Goal: Task Accomplishment & Management: Manage account settings

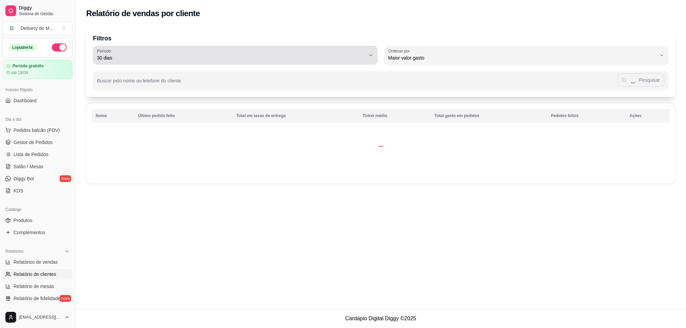
select select "30"
select select "HIGHEST_TOTAL_SPENT_WITH_ORDERS"
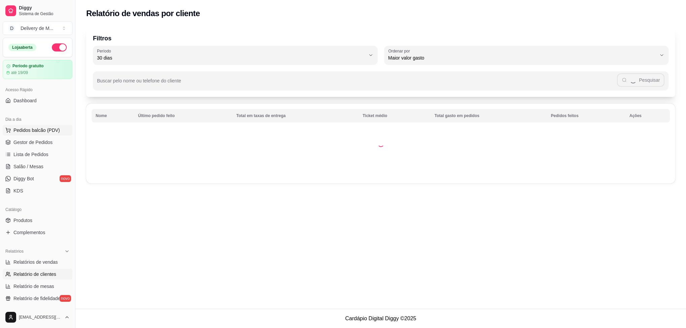
click at [49, 131] on span "Pedidos balcão (PDV)" at bounding box center [36, 130] width 46 height 7
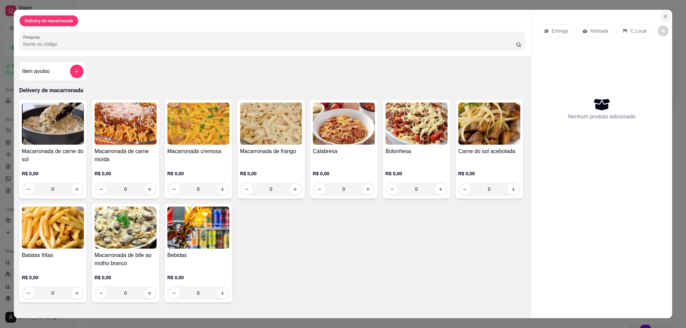
click at [663, 16] on icon "Close" at bounding box center [665, 16] width 5 height 5
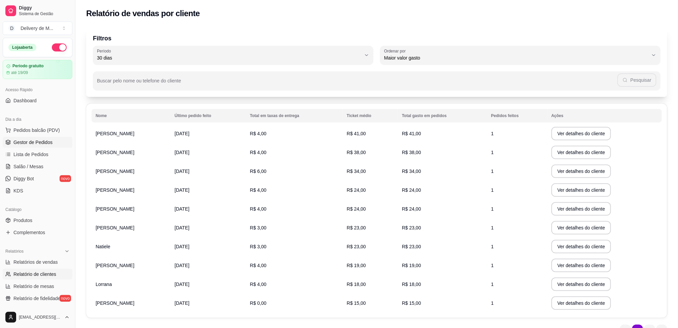
click at [46, 146] on link "Gestor de Pedidos" at bounding box center [38, 142] width 70 height 11
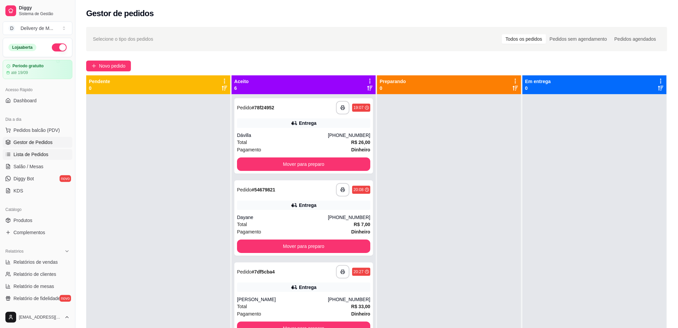
click at [47, 153] on span "Lista de Pedidos" at bounding box center [30, 154] width 35 height 7
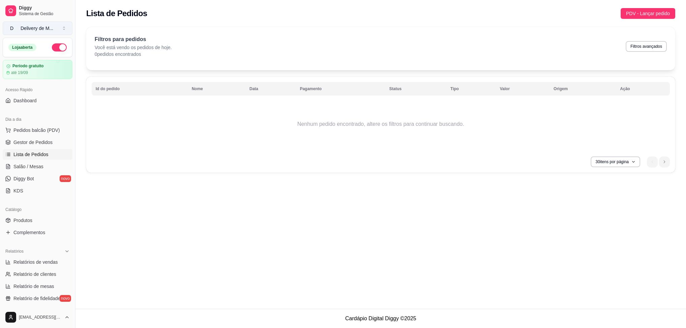
click at [33, 28] on div "Delivery de M ..." at bounding box center [37, 28] width 33 height 7
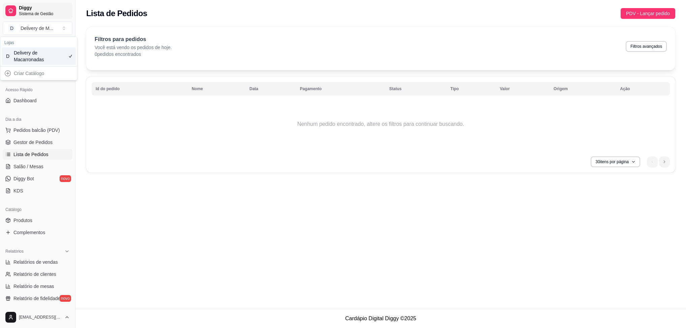
click at [27, 11] on span "Sistema de Gestão" at bounding box center [44, 13] width 51 height 5
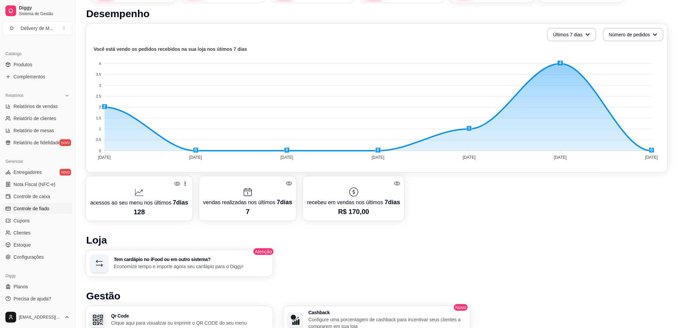
scroll to position [157, 0]
click at [30, 258] on span "Configurações" at bounding box center [28, 257] width 30 height 7
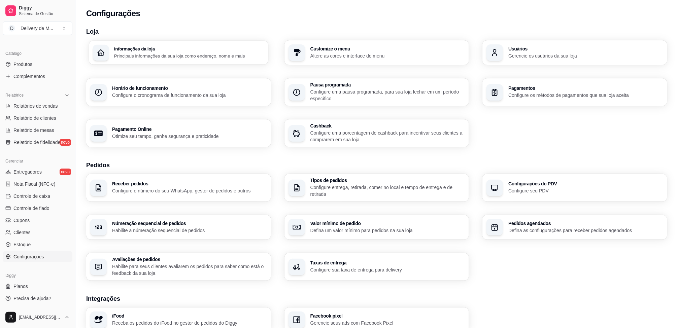
click at [168, 47] on h3 "Informações da loja" at bounding box center [189, 48] width 150 height 5
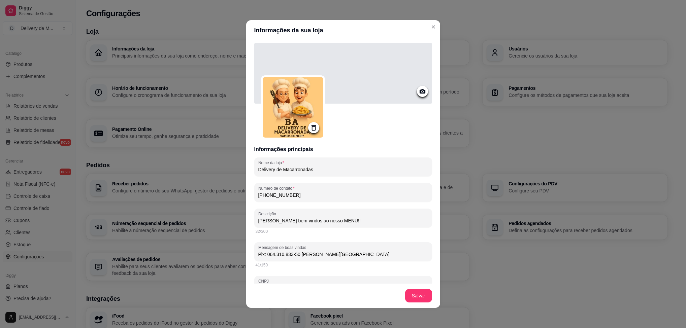
drag, startPoint x: 349, startPoint y: 255, endPoint x: 245, endPoint y: 249, distance: 103.5
click at [246, 249] on div "Informações principais Nome da loja Delivery de Macarronadas Número de contato …" at bounding box center [343, 161] width 194 height 243
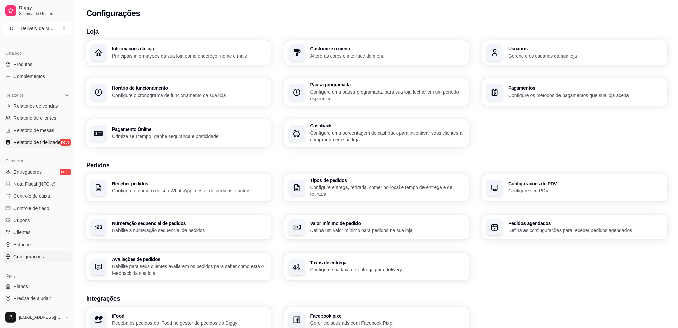
click at [52, 146] on link "Relatório de fidelidade novo" at bounding box center [38, 142] width 70 height 11
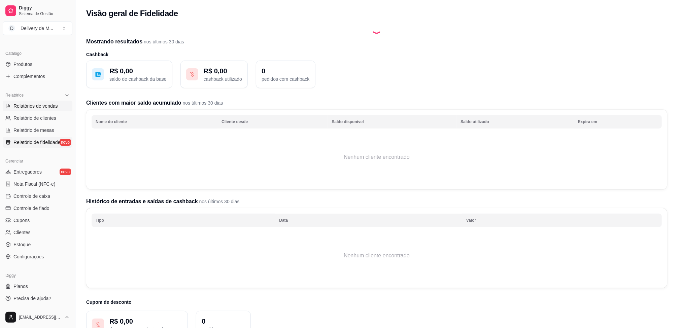
click at [53, 102] on link "Relatórios de vendas" at bounding box center [38, 106] width 70 height 11
select select "ALL"
select select "0"
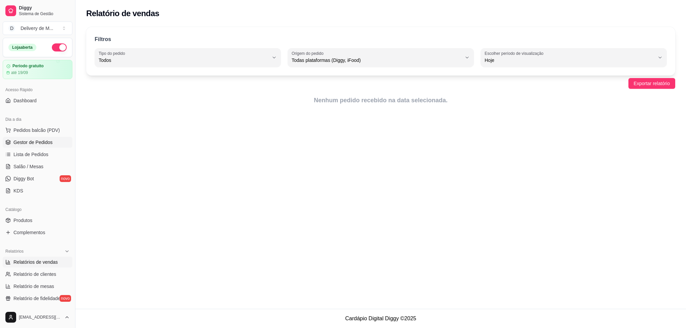
click at [53, 145] on link "Gestor de Pedidos" at bounding box center [38, 142] width 70 height 11
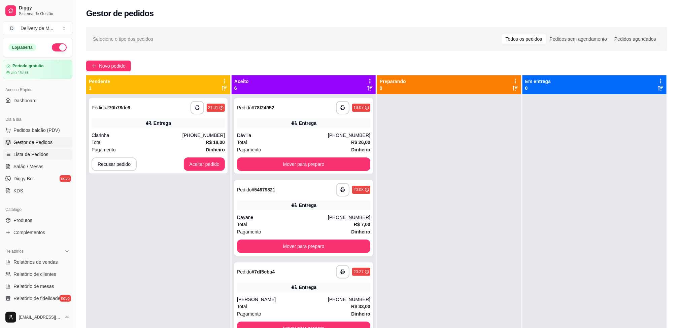
click at [53, 155] on link "Lista de Pedidos" at bounding box center [38, 154] width 70 height 11
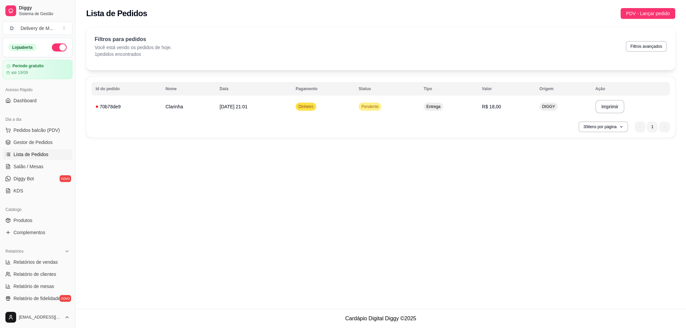
click at [470, 136] on div "**********" at bounding box center [380, 107] width 589 height 61
click at [420, 111] on td "Pendente" at bounding box center [387, 106] width 65 height 19
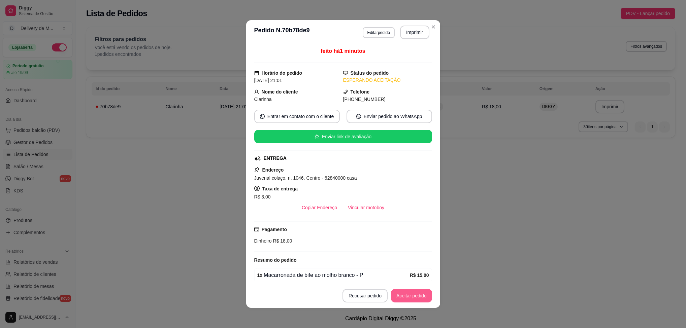
click at [402, 294] on button "Aceitar pedido" at bounding box center [411, 295] width 41 height 13
click at [397, 298] on button "Mover para preparo" at bounding box center [405, 296] width 51 height 13
click at [394, 296] on button "Mover para entrega" at bounding box center [406, 296] width 51 height 13
click at [386, 295] on button "Mover para finalizado" at bounding box center [404, 296] width 54 height 13
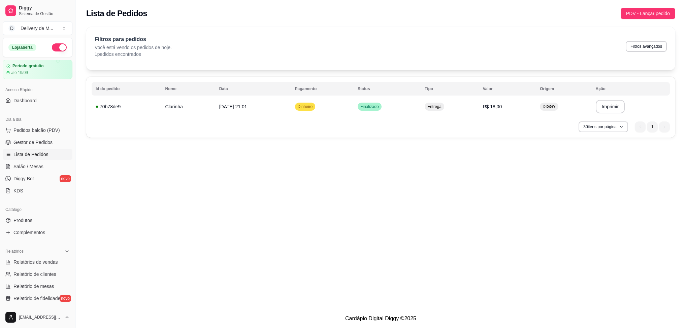
click at [573, 211] on div "**********" at bounding box center [380, 154] width 610 height 309
click at [44, 155] on span "Lista de Pedidos" at bounding box center [30, 154] width 35 height 7
click at [39, 143] on span "Gestor de Pedidos" at bounding box center [32, 142] width 39 height 7
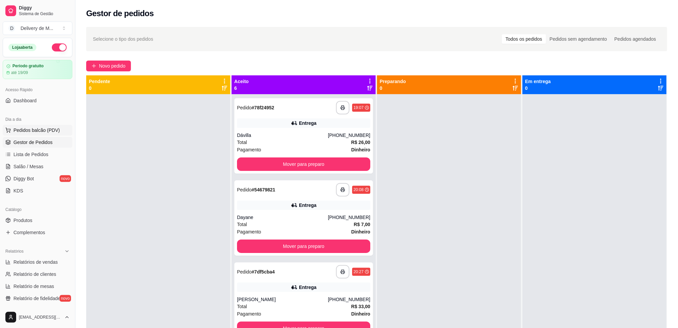
click at [31, 131] on span "Pedidos balcão (PDV)" at bounding box center [36, 130] width 46 height 7
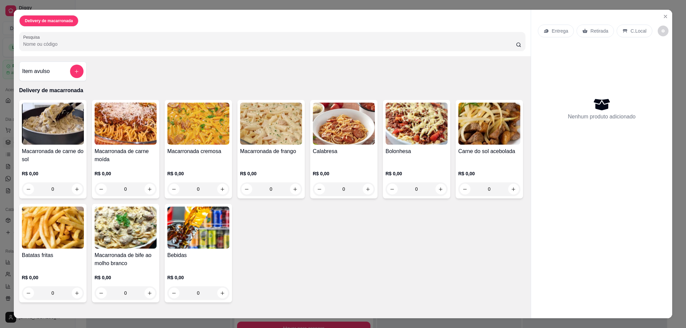
click at [127, 229] on img at bounding box center [126, 228] width 62 height 42
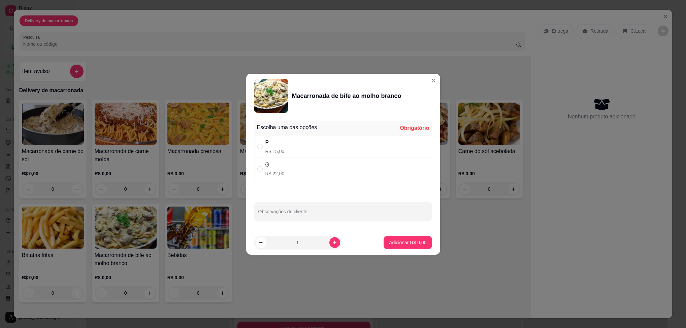
click at [387, 97] on div "Macarronada de bife ao molho branco" at bounding box center [346, 95] width 109 height 9
click at [325, 94] on div "Macarronada de bife ao molho branco" at bounding box center [346, 95] width 109 height 9
click at [349, 93] on div "Macarronada de bife ao molho branco" at bounding box center [346, 95] width 109 height 9
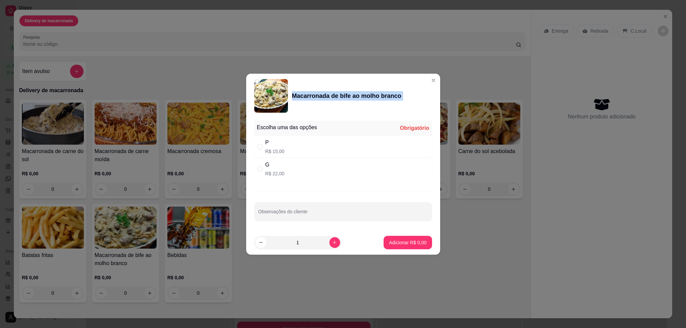
click at [349, 93] on div "Macarronada de bife ao molho branco" at bounding box center [346, 95] width 109 height 9
drag, startPoint x: 349, startPoint y: 93, endPoint x: 399, endPoint y: 96, distance: 50.3
click at [399, 96] on div "Macarronada de bife ao molho branco" at bounding box center [343, 96] width 178 height 34
click at [335, 94] on div "Macarronada de bife ao molho branco" at bounding box center [346, 95] width 109 height 9
click at [349, 97] on div "Macarronada de bife ao molho branco" at bounding box center [346, 95] width 109 height 9
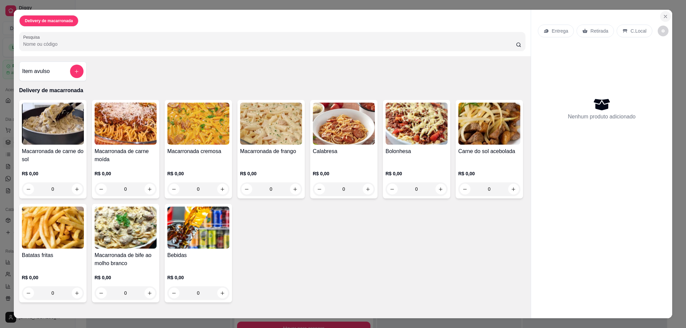
click at [664, 15] on icon "Close" at bounding box center [665, 16] width 5 height 5
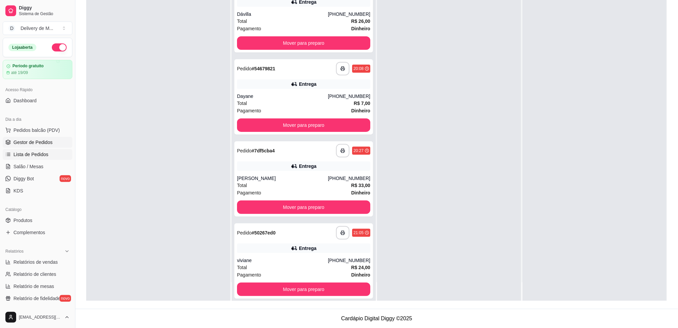
click at [35, 153] on span "Lista de Pedidos" at bounding box center [30, 154] width 35 height 7
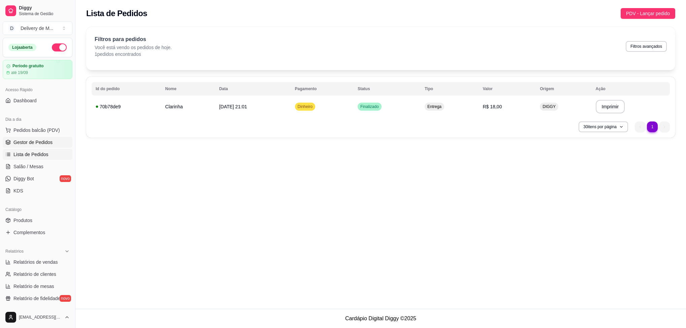
click at [39, 144] on span "Gestor de Pedidos" at bounding box center [32, 142] width 39 height 7
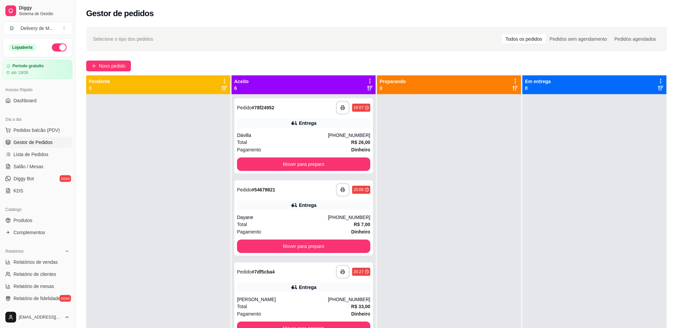
click at [41, 139] on link "Gestor de Pedidos" at bounding box center [38, 142] width 70 height 11
click at [45, 129] on span "Pedidos balcão (PDV)" at bounding box center [36, 130] width 46 height 7
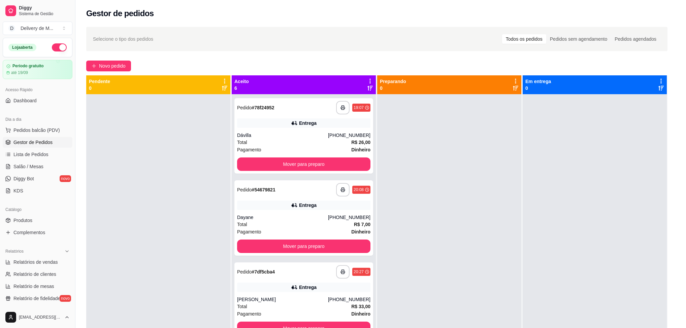
click at [28, 168] on div "R$ 0,00 0" at bounding box center [53, 180] width 62 height 32
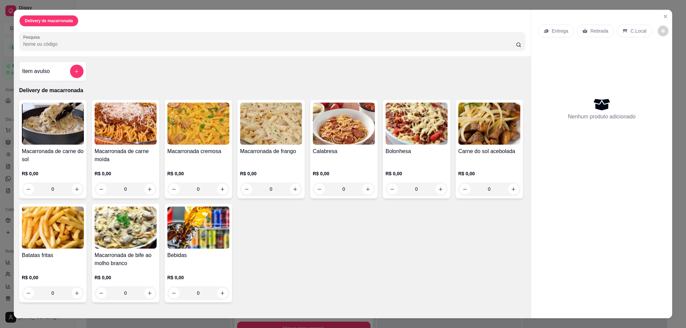
click at [124, 232] on img at bounding box center [126, 228] width 62 height 42
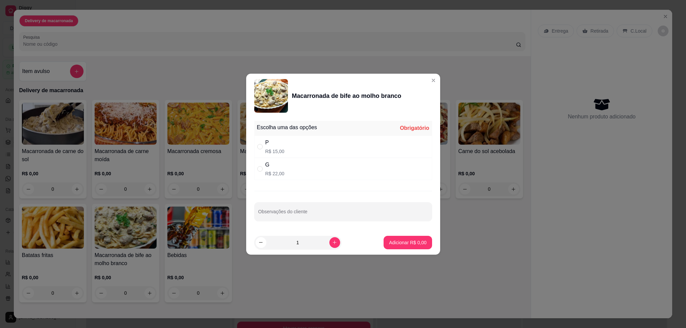
click at [360, 94] on div "Macarronada de bife ao molho branco" at bounding box center [346, 95] width 109 height 9
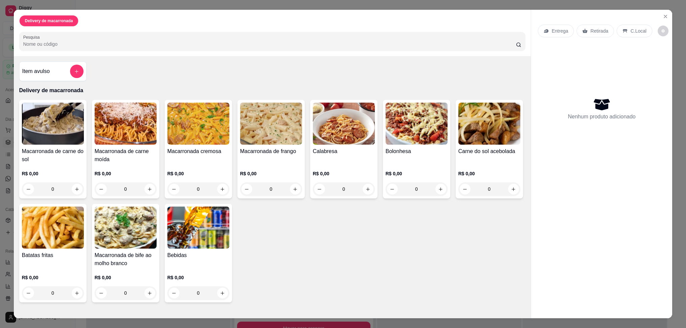
click at [64, 252] on div "Batatas fritas R$ 0,00 0" at bounding box center [52, 253] width 67 height 99
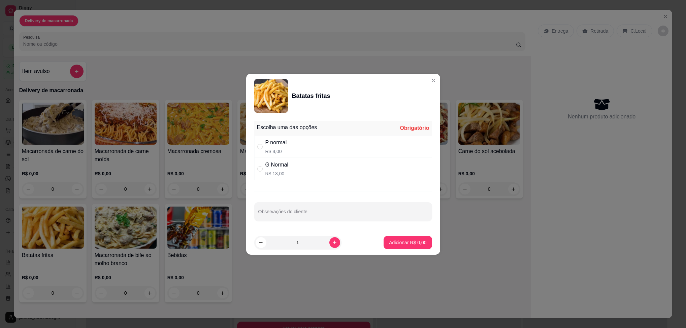
click at [272, 148] on p "R$ 8,00" at bounding box center [276, 151] width 22 height 7
radio input "true"
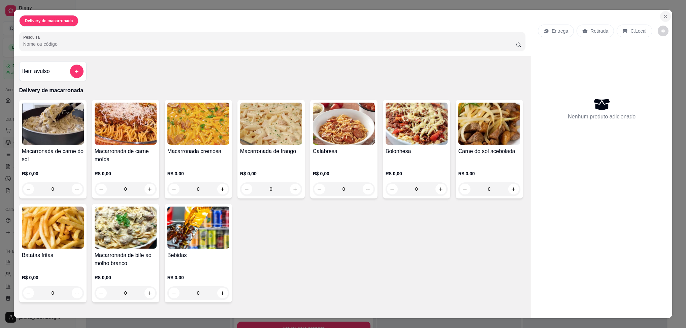
click at [660, 12] on button "Close" at bounding box center [665, 16] width 11 height 11
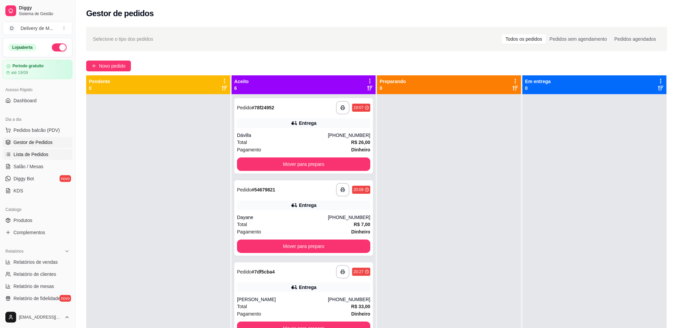
click at [41, 153] on span "Lista de Pedidos" at bounding box center [30, 154] width 35 height 7
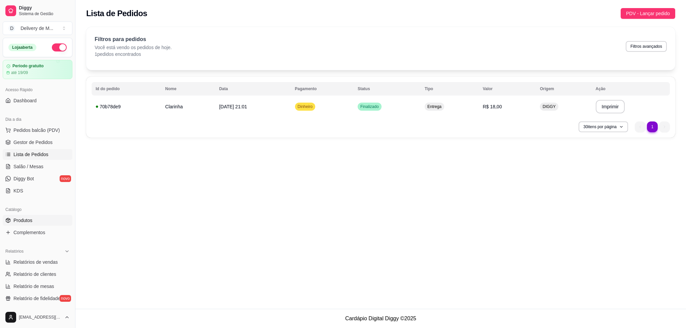
click at [28, 225] on link "Produtos" at bounding box center [38, 220] width 70 height 11
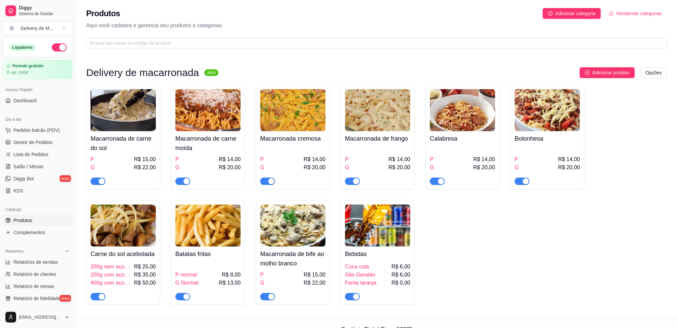
click at [298, 239] on img at bounding box center [292, 226] width 65 height 42
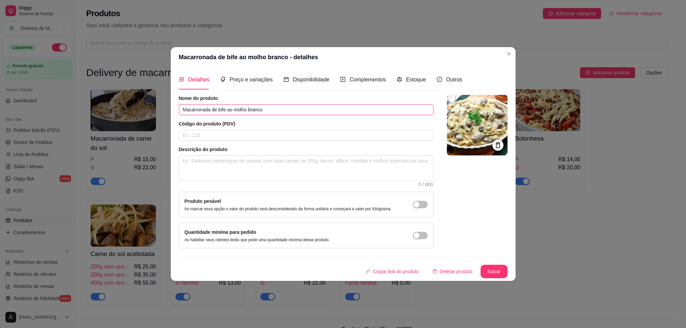
drag, startPoint x: 262, startPoint y: 109, endPoint x: 233, endPoint y: 108, distance: 28.6
click at [233, 108] on input "Macarronada de bife ao molho branco" at bounding box center [306, 109] width 255 height 11
type input "Macarronada de bife ao"
paste input "molho branco"
type input "molho branco"
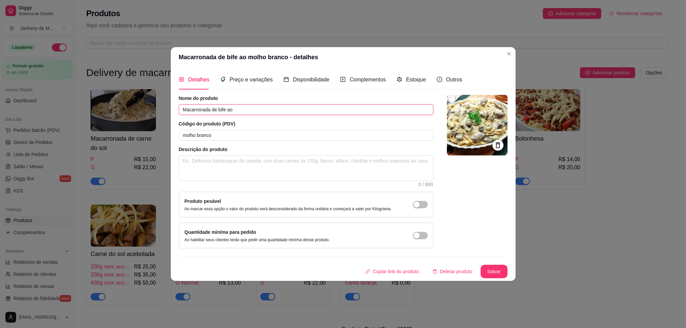
click at [245, 108] on input "Macarronada de bife ao" at bounding box center [306, 109] width 255 height 11
type input "Macarronada de picadinho de bife"
click at [498, 271] on button "Salvar" at bounding box center [493, 271] width 27 height 13
drag, startPoint x: 217, startPoint y: 134, endPoint x: 175, endPoint y: 137, distance: 41.5
click at [175, 137] on div "Detalhes Preço e variações Disponibilidade Complementos Estoque Outros Nome do …" at bounding box center [343, 173] width 345 height 213
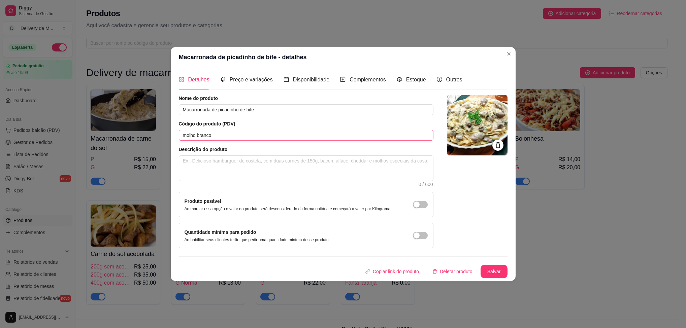
click at [495, 273] on button "Salvar" at bounding box center [493, 271] width 27 height 13
paste textarea "molho branco"
type textarea "molho branco"
click at [498, 273] on button "Salvar" at bounding box center [493, 271] width 27 height 13
click at [229, 169] on textarea "molho branco" at bounding box center [306, 168] width 254 height 25
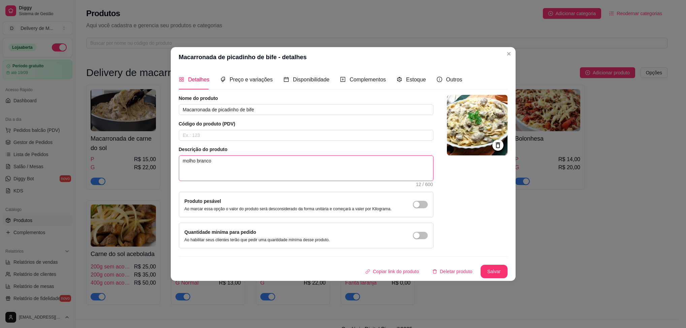
type textarea "molho branco"
type textarea "molho branco e"
type textarea "molho branco e q"
type textarea "molho branco e qu"
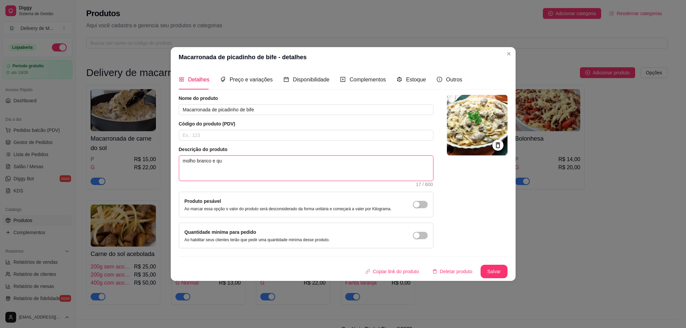
type textarea "molho branco e q"
type textarea "molho branco e"
type textarea "molho branco e ("
type textarea "molho branco e ( q"
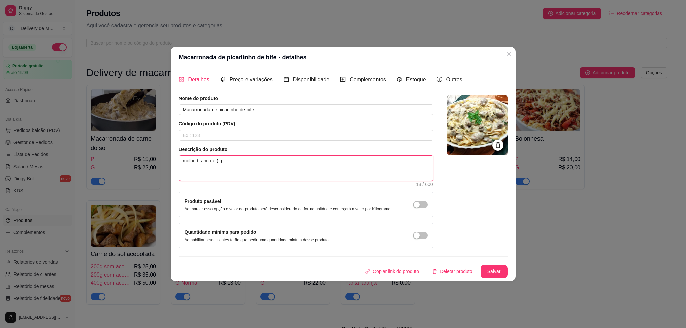
type textarea "molho branco e ( qu"
type textarea "molho branco e ( que"
type textarea "molho branco e ( quei"
type textarea "molho branco e ( queij"
type textarea "molho branco e ( queijo"
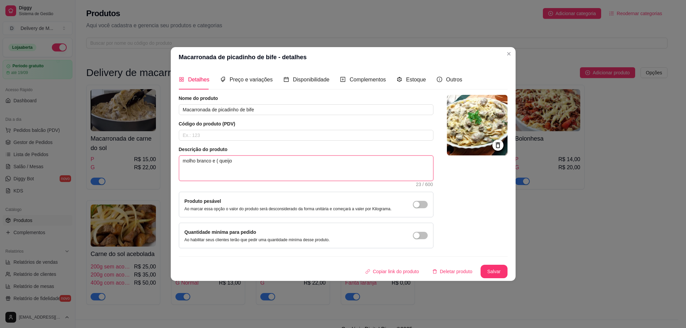
type textarea "molho branco e ( queijo"
type textarea "molho branco e ( queijo o"
type textarea "molho branco e ( queijo op"
type textarea "molho branco e ( queijo opc"
type textarea "molho branco e ( queijo opci"
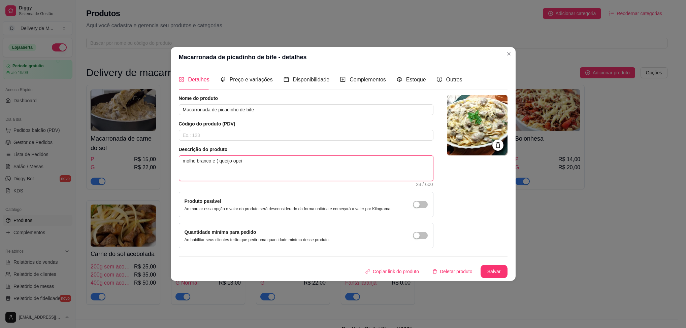
type textarea "molho branco e ( queijo opcio"
type textarea "molho branco e ( queijo opcion"
type textarea "molho branco e ( queijo opciona"
type textarea "molho branco e ( queijo opcional"
type textarea "molho branco e ( queijo opcional0"
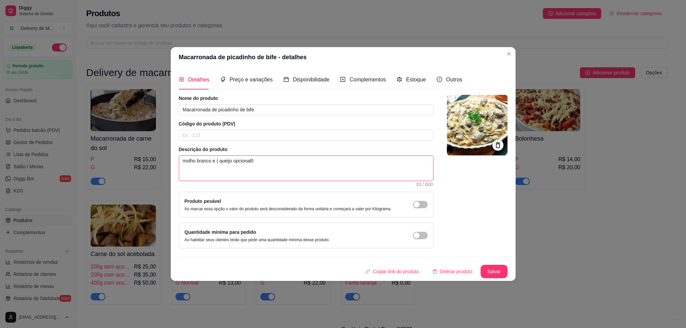
type textarea "molho branco e ( queijo opcional"
type textarea "molho branco e ( queijo opcional)"
type textarea "molho branco e ( queijo opcional)."
click at [500, 271] on button "Salvar" at bounding box center [493, 271] width 27 height 13
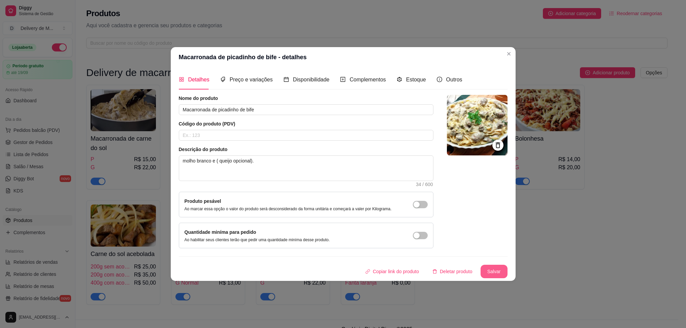
click at [490, 274] on button "Salvar" at bounding box center [493, 271] width 27 height 13
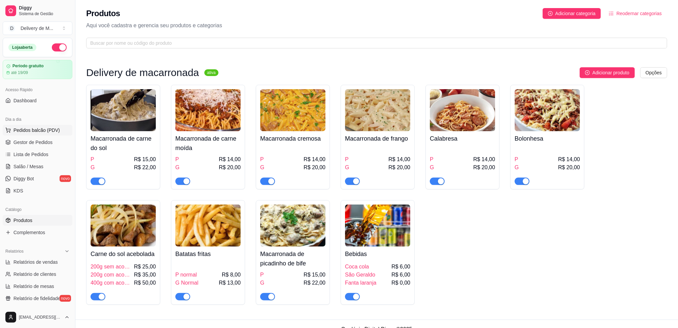
click at [46, 130] on span "Pedidos balcão (PDV)" at bounding box center [36, 130] width 46 height 7
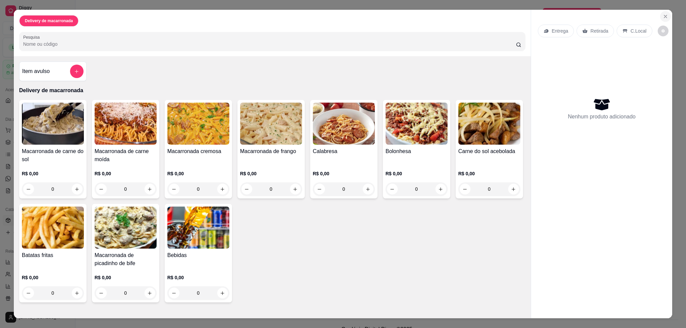
click at [663, 14] on icon "Close" at bounding box center [665, 16] width 5 height 5
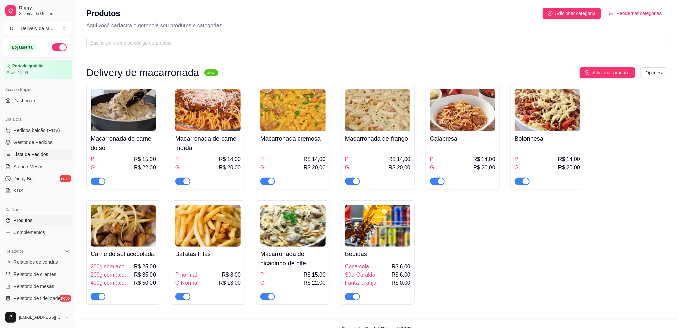
click at [43, 158] on span "Lista de Pedidos" at bounding box center [30, 154] width 35 height 7
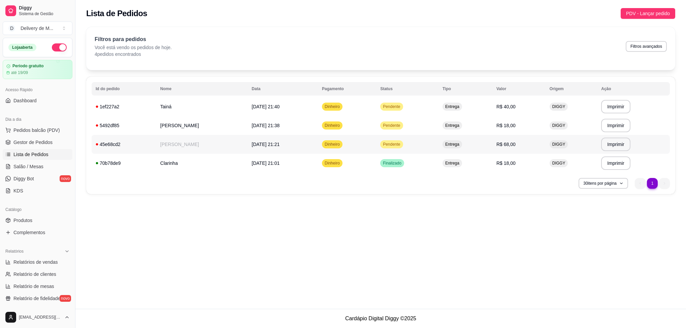
click at [288, 144] on td "[DATE] 21:21" at bounding box center [282, 144] width 70 height 19
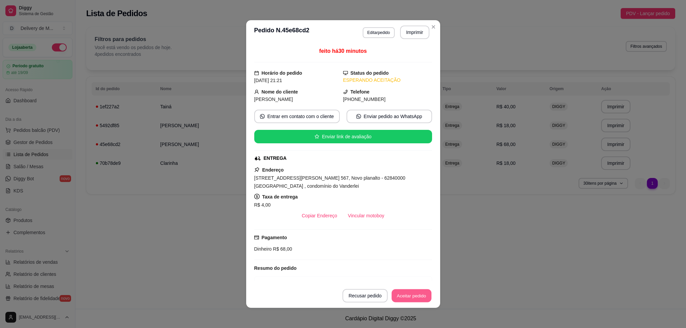
click at [410, 300] on button "Aceitar pedido" at bounding box center [412, 296] width 40 height 13
click at [405, 297] on button "Mover para preparo" at bounding box center [405, 296] width 51 height 13
click at [405, 297] on button "Mover para entrega" at bounding box center [406, 296] width 51 height 13
click at [405, 296] on button "Mover para finalizado" at bounding box center [404, 296] width 54 height 13
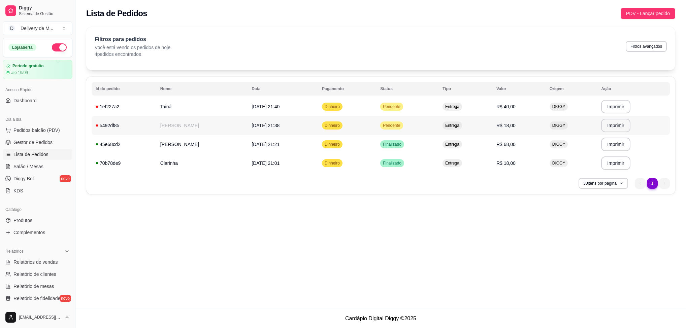
click at [346, 126] on td "Dinheiro" at bounding box center [347, 125] width 58 height 19
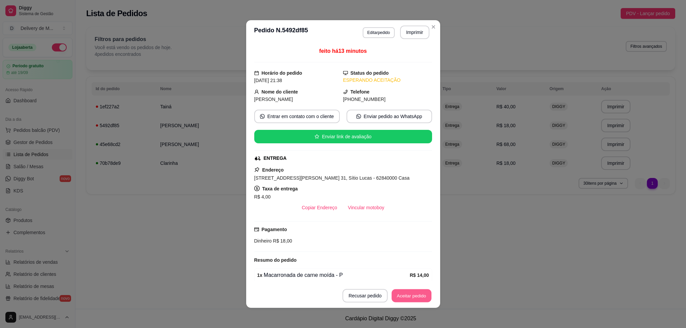
click at [408, 295] on button "Aceitar pedido" at bounding box center [412, 296] width 40 height 13
click at [408, 295] on button "Mover para preparo" at bounding box center [406, 295] width 52 height 13
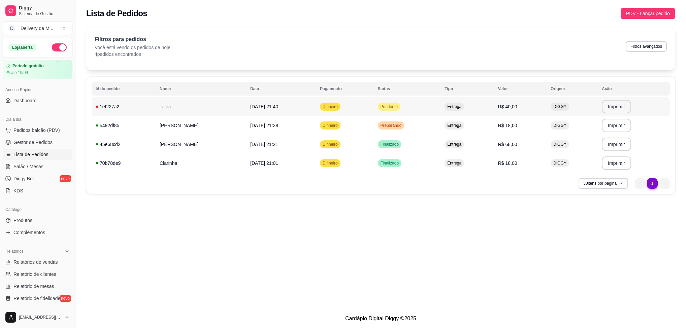
click at [447, 105] on span "Entrega" at bounding box center [454, 106] width 17 height 5
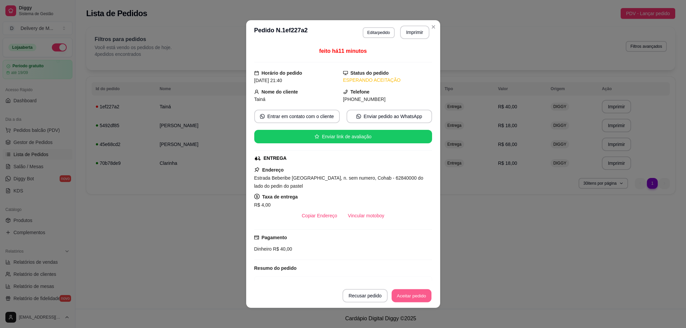
click at [419, 292] on button "Aceitar pedido" at bounding box center [412, 296] width 40 height 13
click at [418, 292] on button "Mover para preparo" at bounding box center [405, 296] width 51 height 13
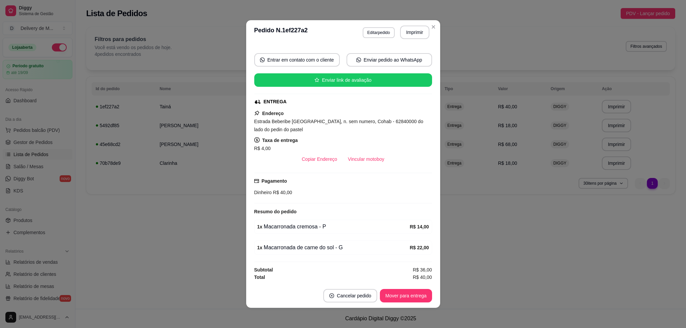
scroll to position [1, 0]
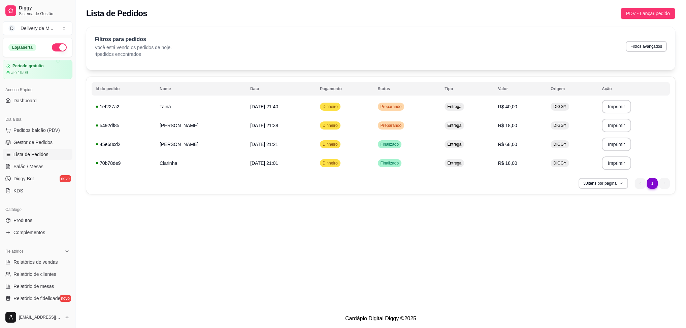
click at [653, 184] on li "1" at bounding box center [652, 183] width 10 height 10
click at [39, 155] on span "Lista de Pedidos" at bounding box center [30, 154] width 35 height 7
click at [34, 152] on span "Lista de Pedidos" at bounding box center [30, 154] width 35 height 7
click at [37, 154] on span "Lista de Pedidos" at bounding box center [30, 154] width 35 height 7
